Goal: Obtain resource: Download file/media

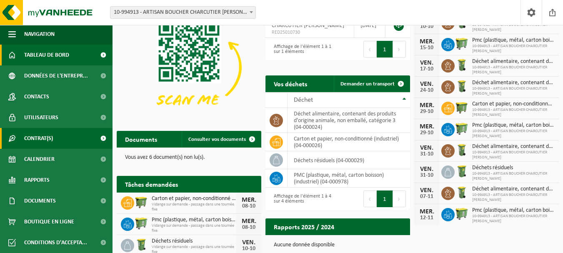
scroll to position [40, 0]
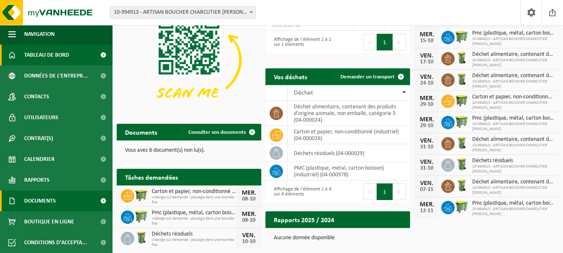
click at [63, 195] on link "Documents" at bounding box center [56, 200] width 112 height 21
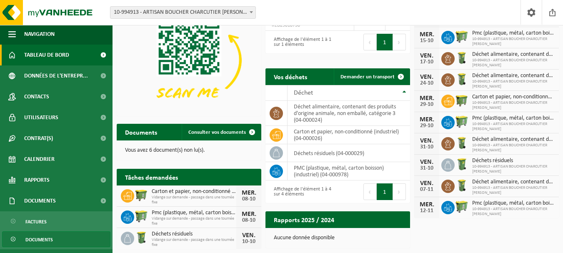
click at [44, 236] on span "Documents" at bounding box center [38, 240] width 27 height 16
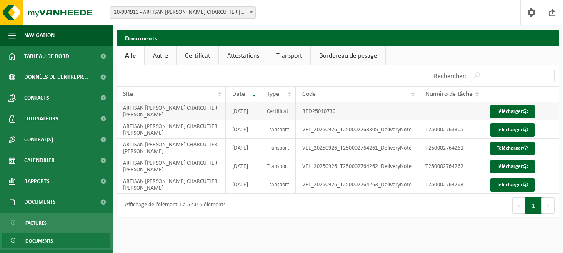
click at [167, 117] on td "ARTISAN BOUCHER CHARCUTIER [PERSON_NAME]" at bounding box center [171, 111] width 109 height 18
click at [500, 115] on link "Télécharger" at bounding box center [512, 111] width 44 height 13
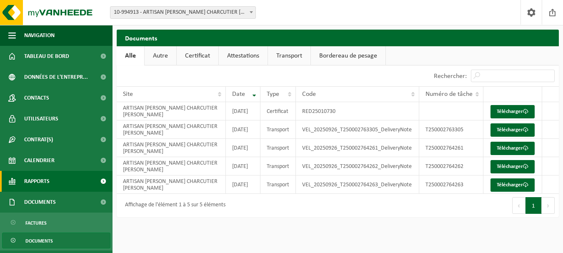
click at [32, 189] on span "Rapports" at bounding box center [36, 181] width 25 height 21
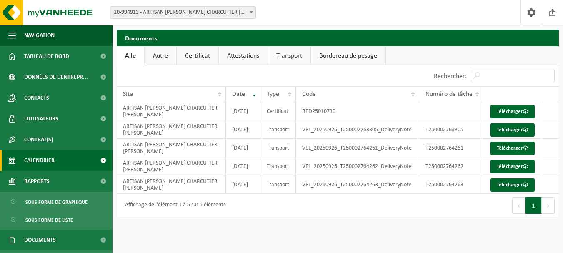
click at [43, 161] on span "Calendrier" at bounding box center [39, 160] width 30 height 21
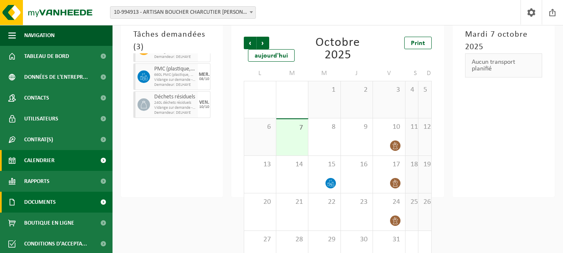
scroll to position [1, 0]
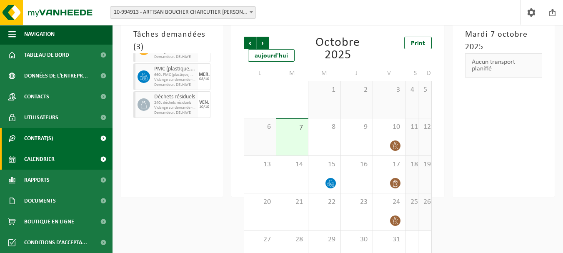
click at [43, 145] on span "Contrat(s)" at bounding box center [38, 138] width 29 height 21
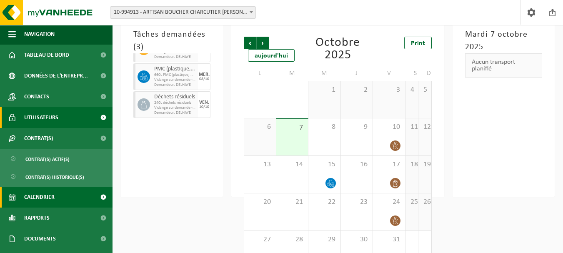
click at [50, 121] on span "Utilisateurs" at bounding box center [41, 117] width 34 height 21
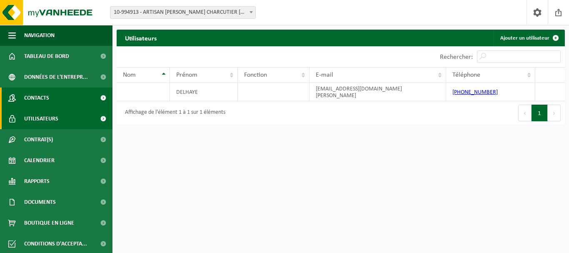
click at [55, 97] on link "Contacts" at bounding box center [56, 97] width 112 height 21
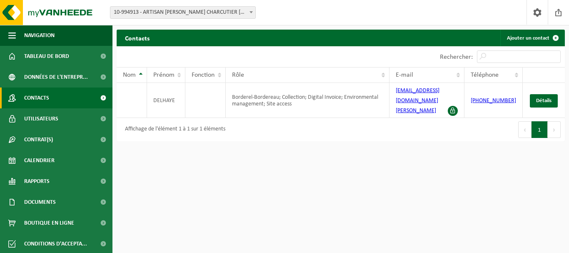
click at [39, 94] on span "Contacts" at bounding box center [36, 97] width 25 height 21
click at [40, 79] on span "Données de l'entrepr..." at bounding box center [56, 77] width 64 height 21
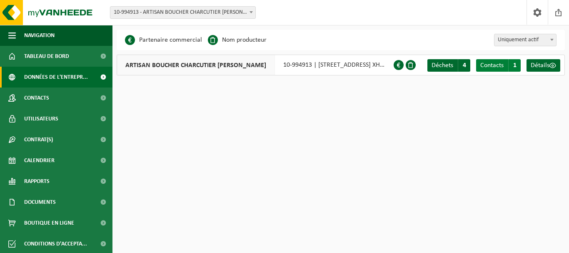
click at [496, 64] on span "Contacts" at bounding box center [491, 65] width 23 height 7
